Goal: Navigation & Orientation: Find specific page/section

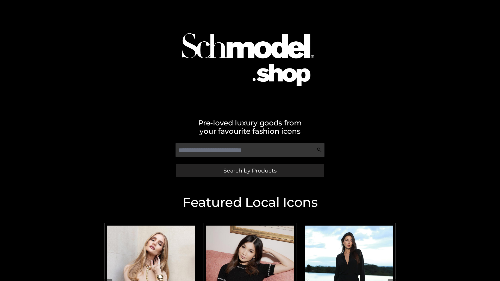
click at [250, 171] on span "Search by Products" at bounding box center [250, 170] width 53 height 5
